Goal: Navigation & Orientation: Find specific page/section

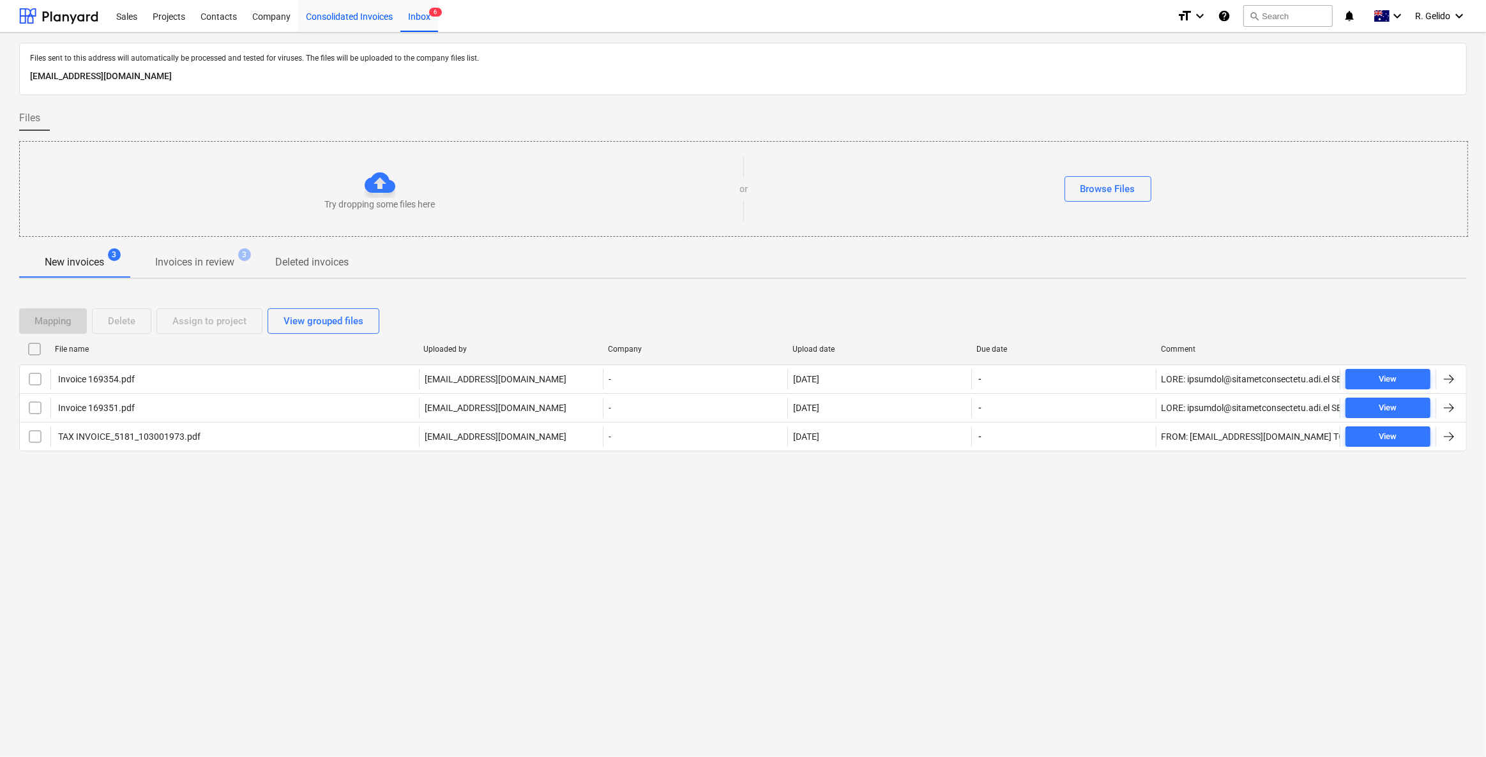
click at [361, 19] on div "Consolidated Invoices" at bounding box center [349, 15] width 102 height 33
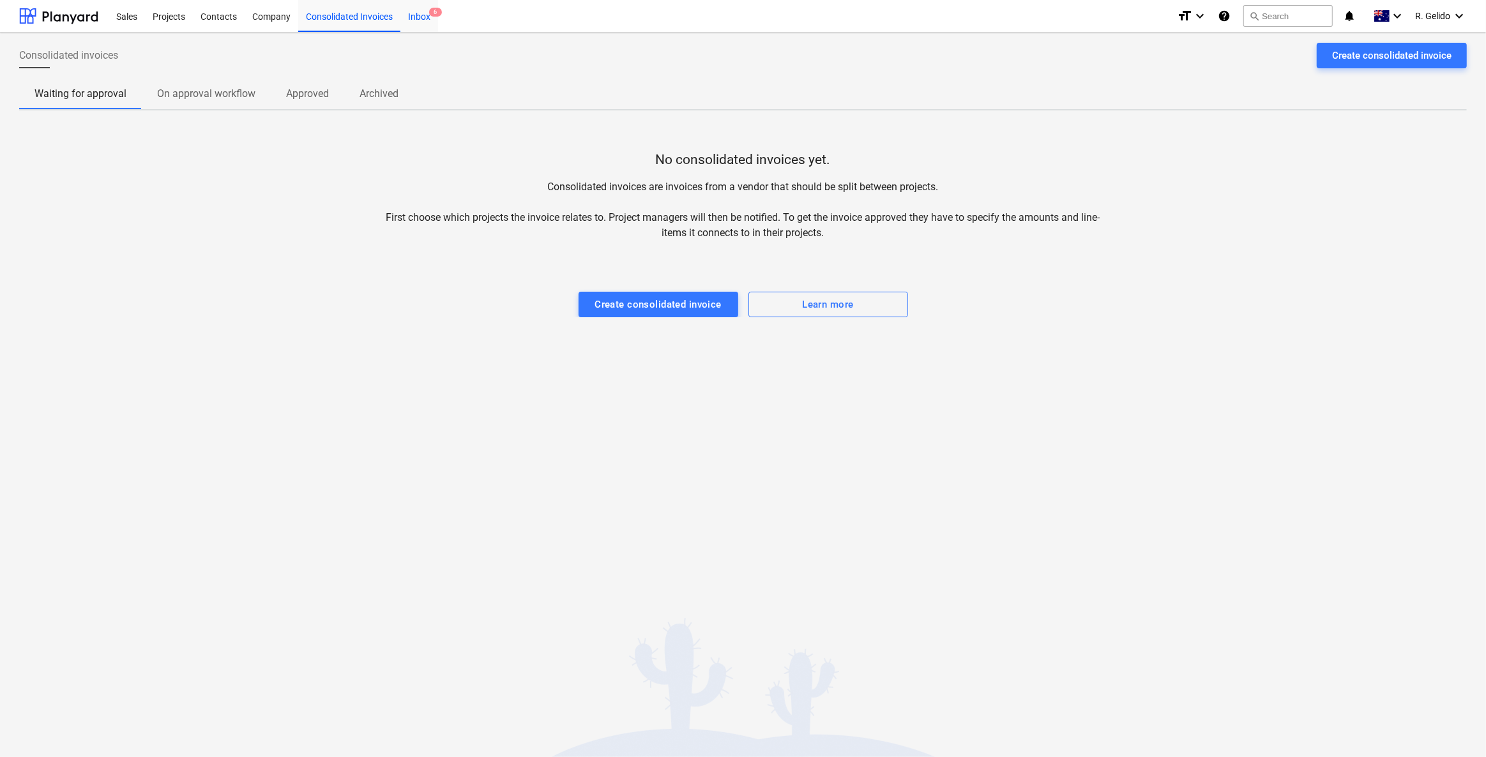
click at [427, 19] on div "Inbox 6" at bounding box center [419, 15] width 38 height 33
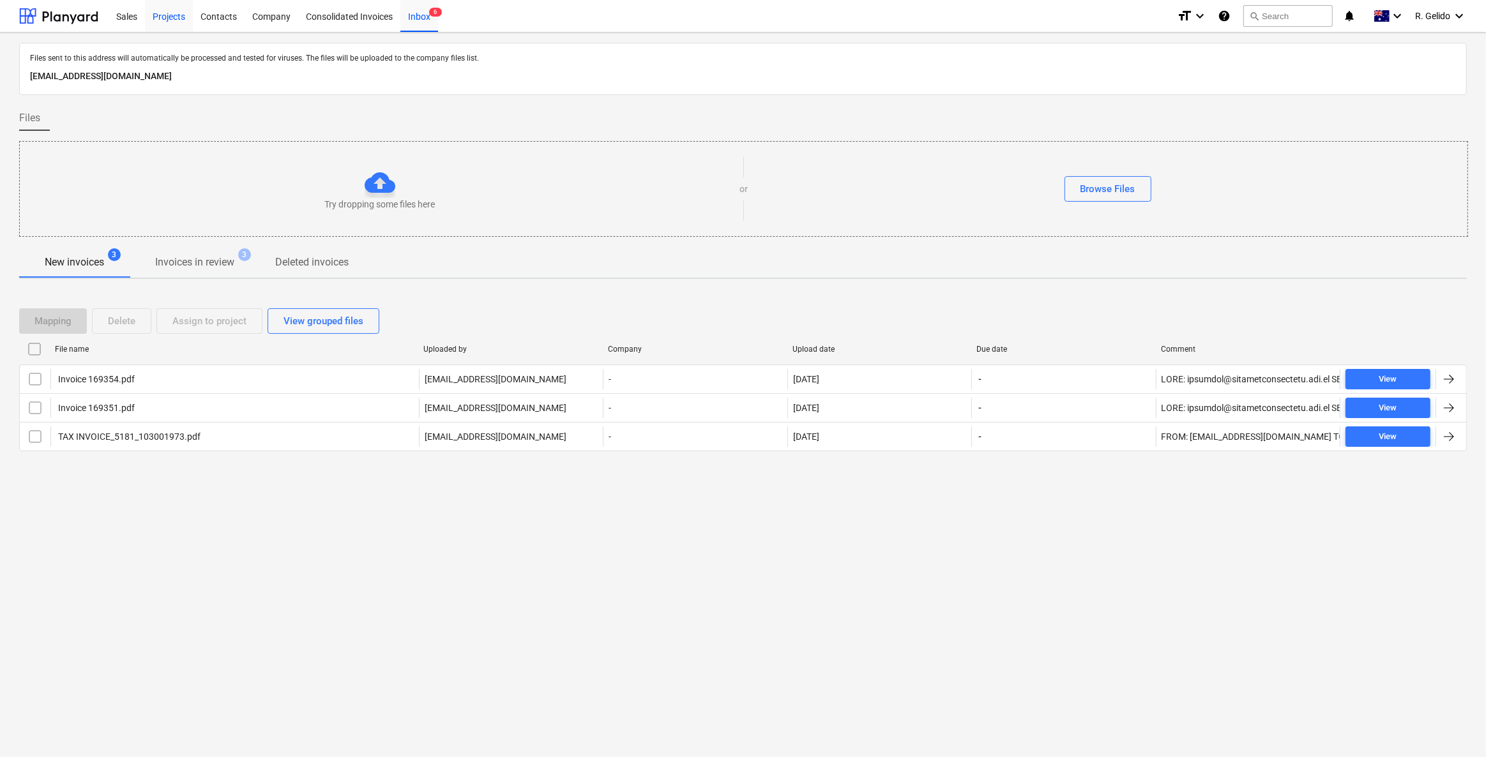
click at [162, 14] on div "Projects" at bounding box center [169, 15] width 48 height 33
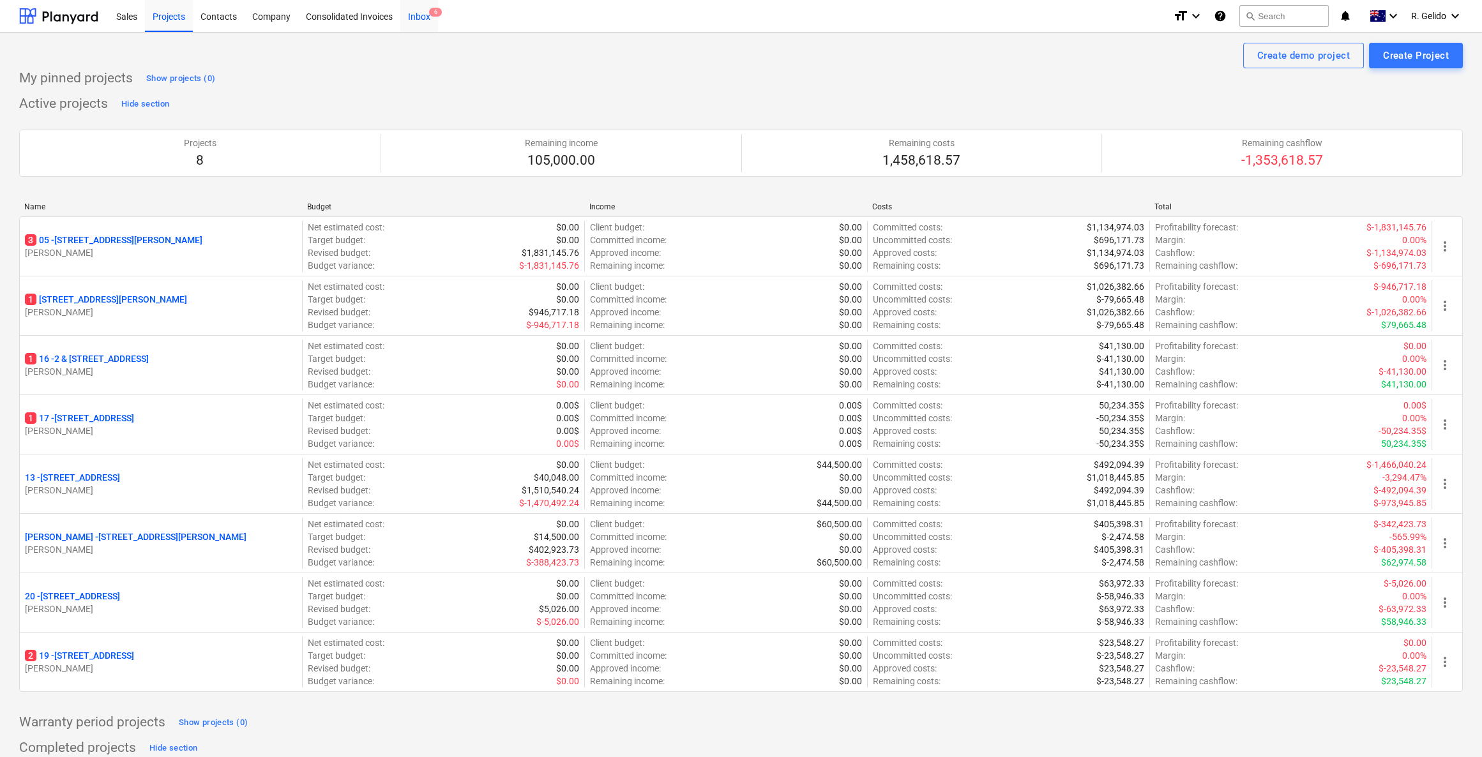
click at [416, 23] on div "Inbox 6" at bounding box center [419, 15] width 38 height 33
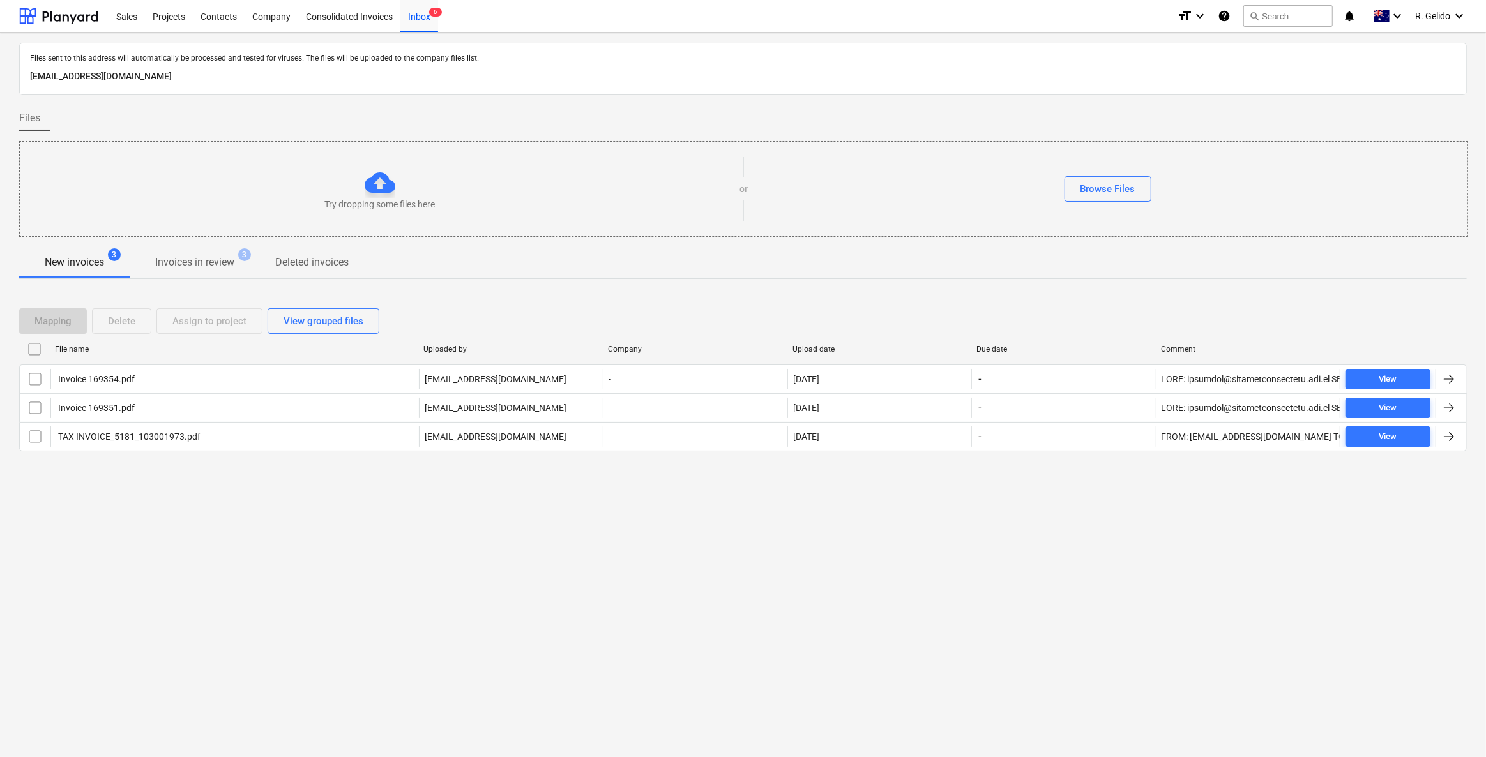
click at [446, 579] on div "Files sent to this address will automatically be processed and tested for virus…" at bounding box center [743, 395] width 1486 height 725
click at [183, 252] on span "Invoices in review 3" at bounding box center [195, 263] width 130 height 24
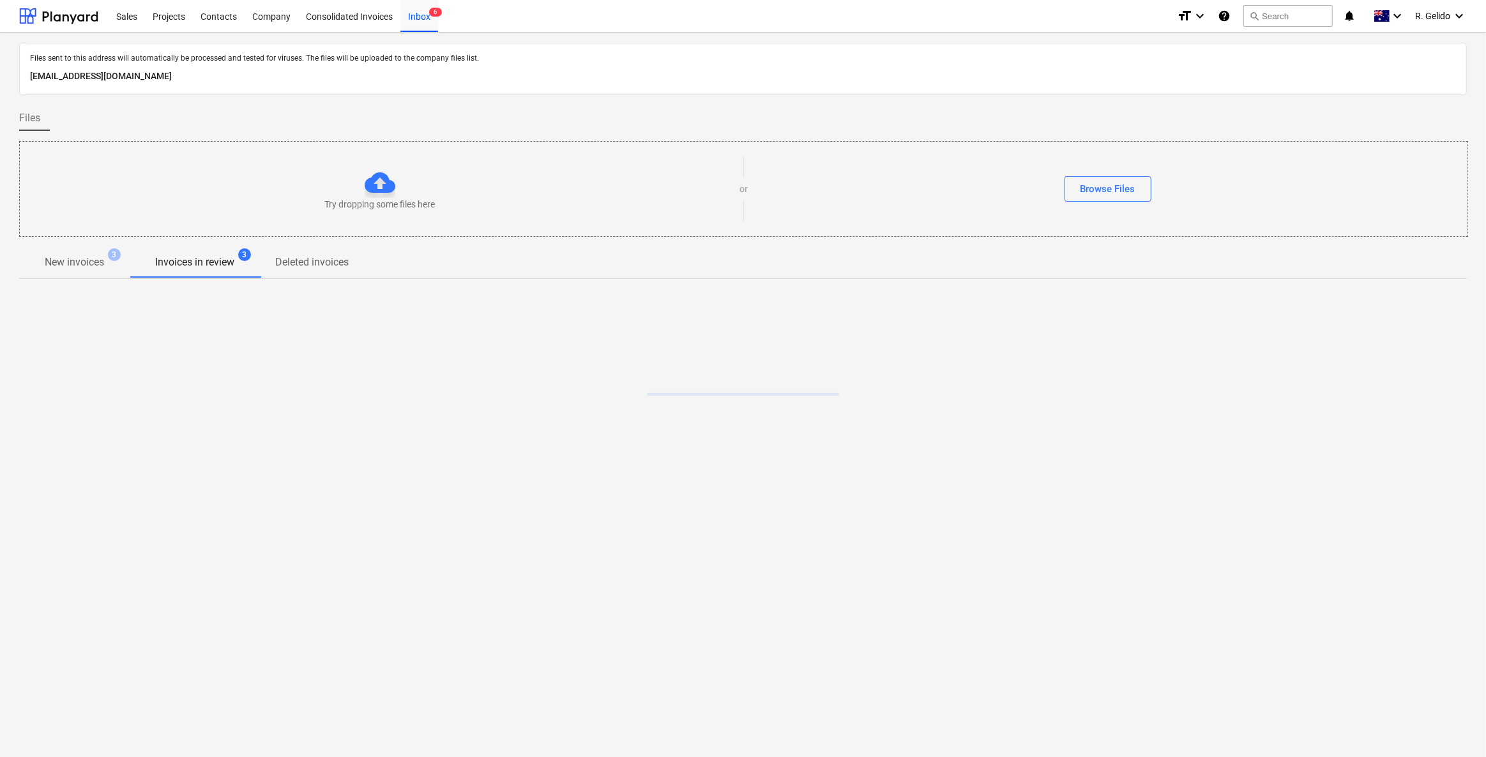
click at [91, 268] on p "New invoices" at bounding box center [74, 262] width 59 height 15
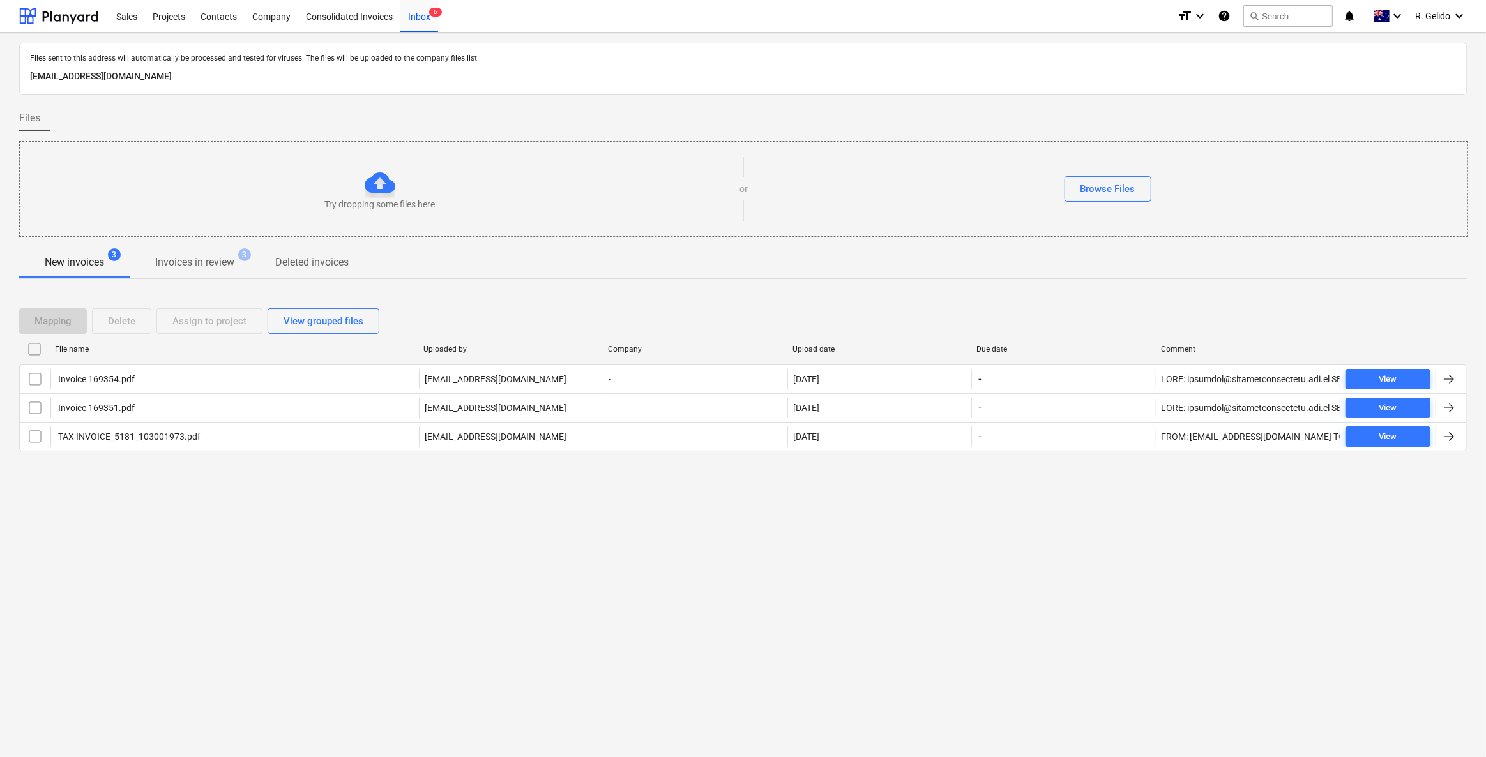
click at [341, 584] on div "Files sent to this address will automatically be processed and tested for virus…" at bounding box center [743, 395] width 1486 height 725
click at [335, 553] on div "Files sent to this address will automatically be processed and tested for virus…" at bounding box center [743, 395] width 1486 height 725
